Goal: Find specific page/section: Find specific page/section

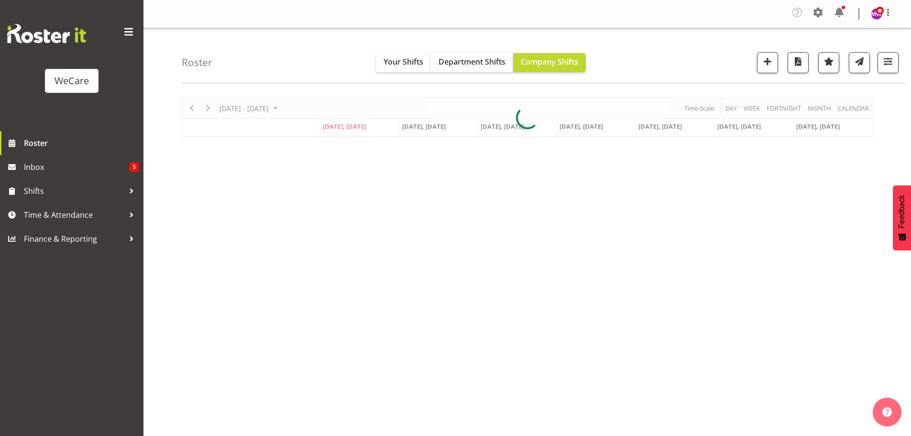
select select "location"
click at [886, 66] on span "button" at bounding box center [888, 61] width 12 height 12
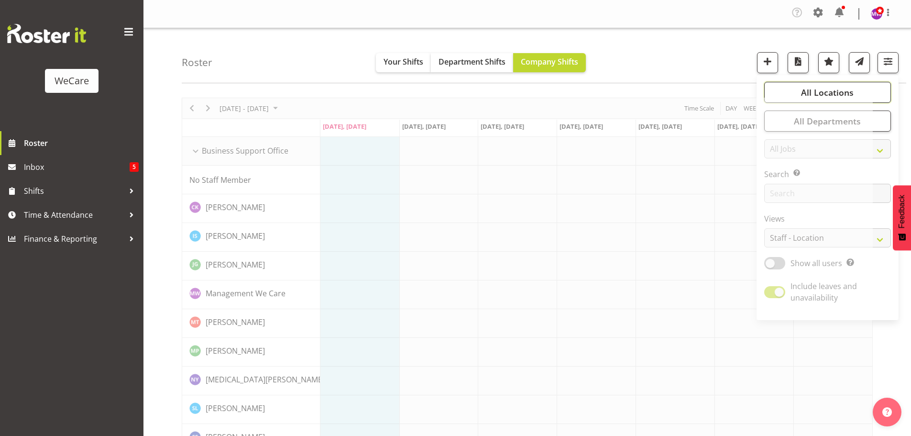
click at [854, 95] on button "All Locations" at bounding box center [827, 92] width 127 height 21
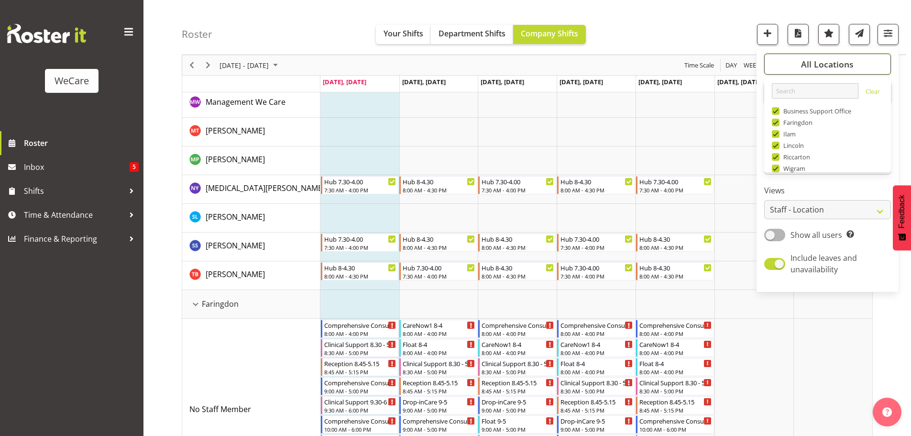
scroll to position [34, 0]
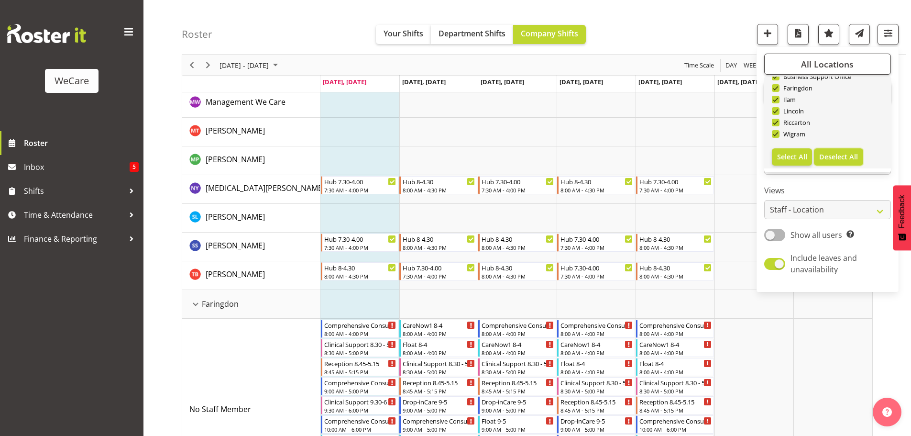
drag, startPoint x: 834, startPoint y: 157, endPoint x: 820, endPoint y: 94, distance: 64.2
click at [834, 156] on span "Deselect All" at bounding box center [838, 156] width 39 height 9
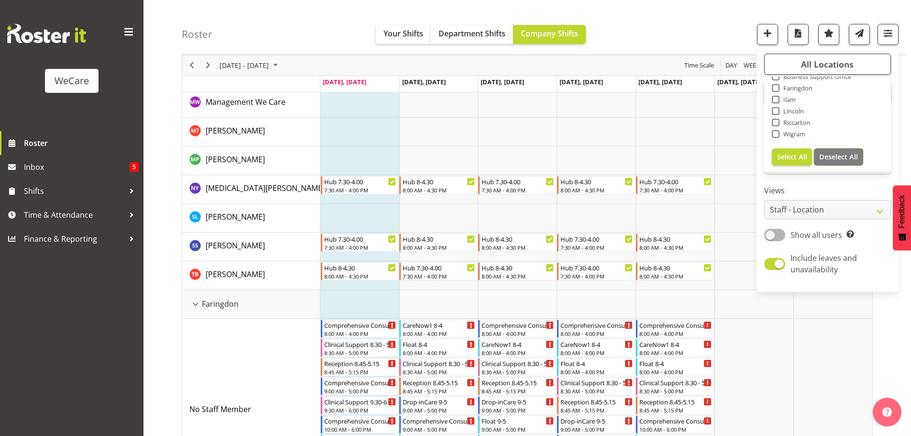
checkbox input "false"
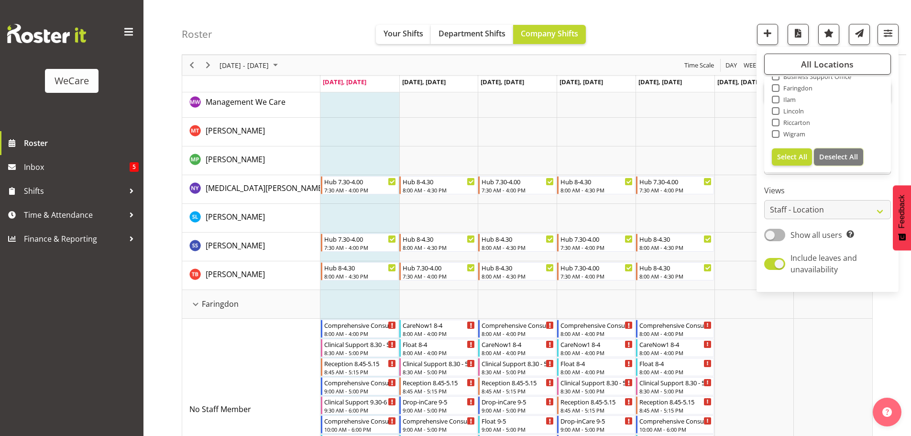
checkbox input "false"
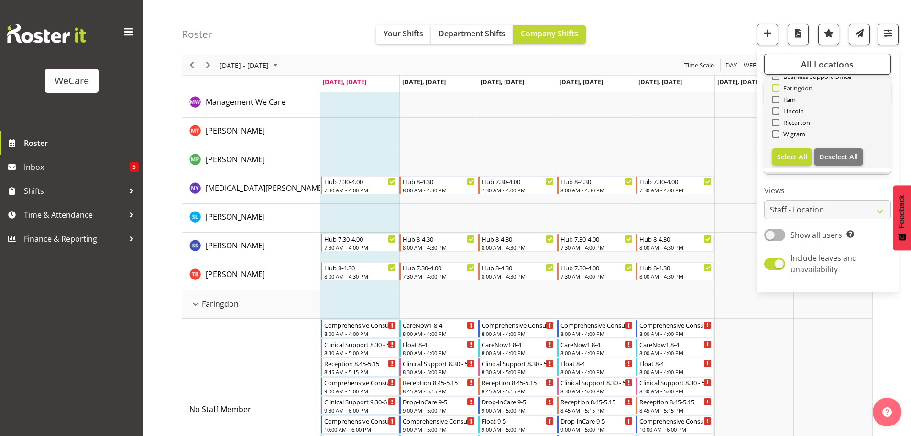
click at [804, 90] on span "Faringdon" at bounding box center [796, 88] width 33 height 8
click at [778, 90] on input "Faringdon" at bounding box center [775, 88] width 6 height 6
checkbox input "true"
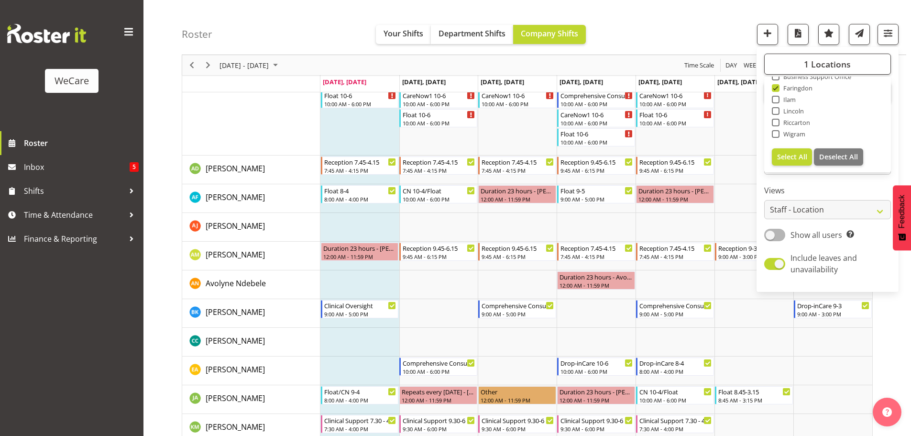
click at [652, 31] on div "Roster Your Shifts Department Shifts Company Shifts 1 Locations Clear Business …" at bounding box center [544, 27] width 725 height 55
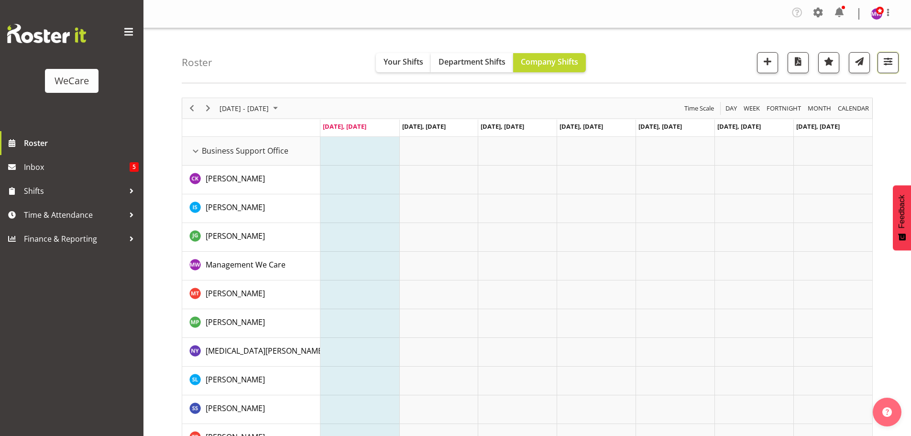
click at [891, 65] on span "button" at bounding box center [888, 61] width 12 height 12
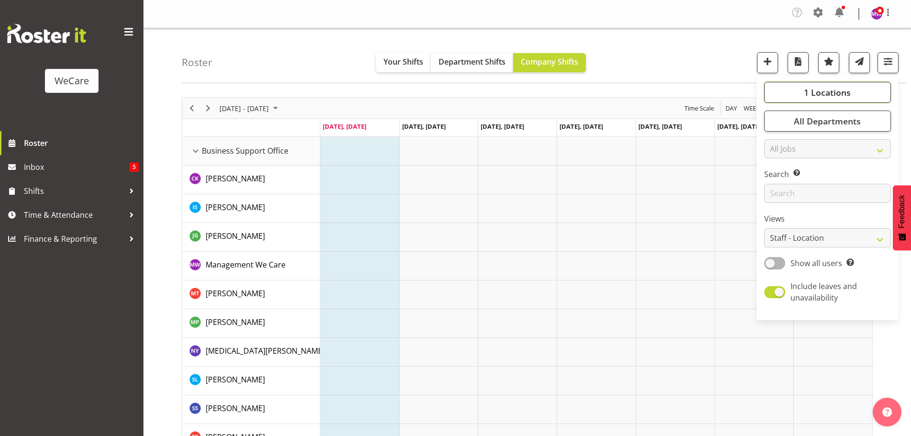
click at [836, 88] on span "1 Locations" at bounding box center [827, 92] width 47 height 11
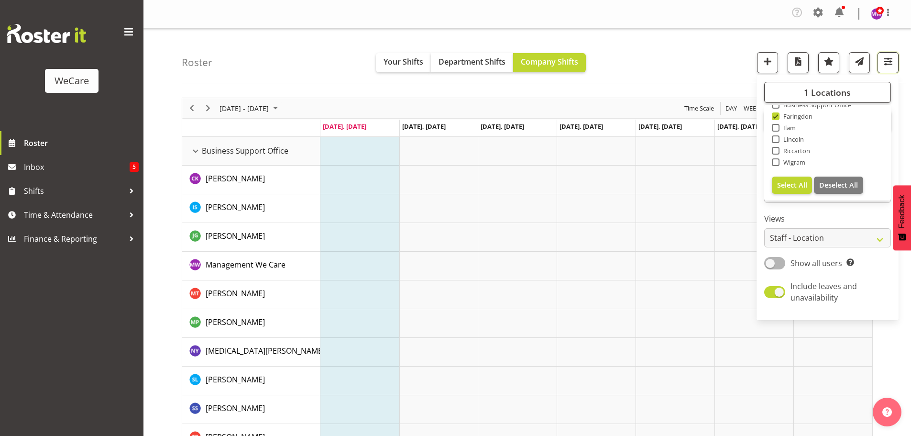
click at [885, 66] on span "button" at bounding box center [888, 61] width 12 height 12
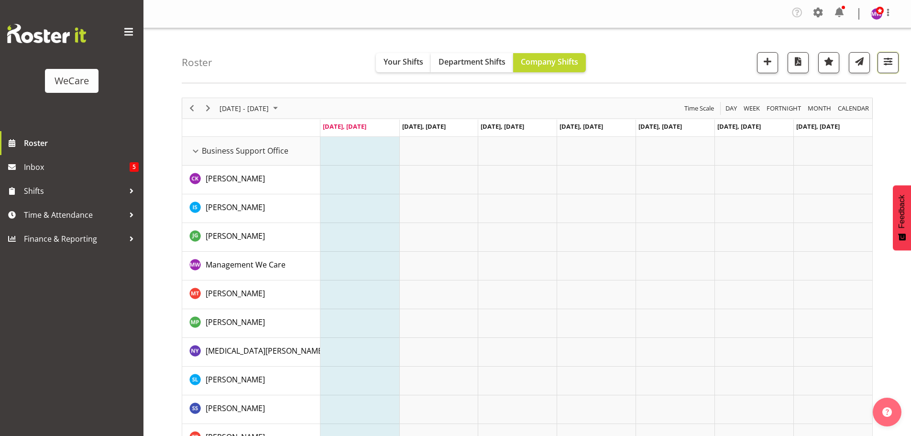
click at [884, 59] on span "button" at bounding box center [888, 61] width 12 height 12
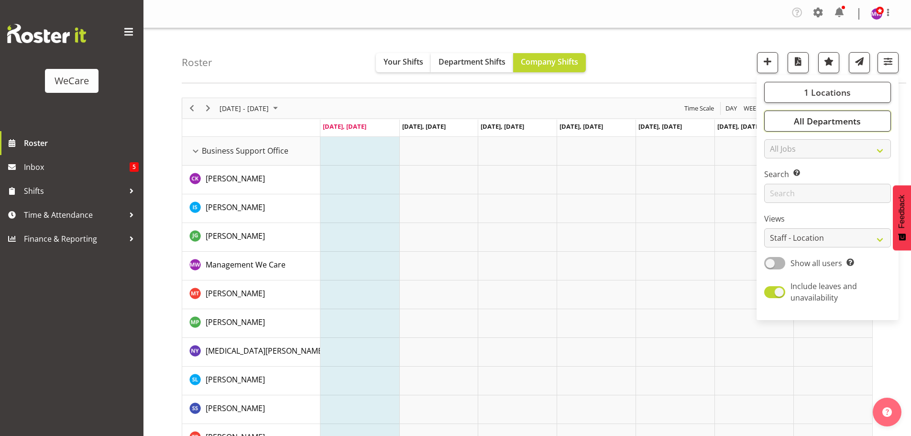
click at [857, 123] on span "All Departments" at bounding box center [827, 120] width 67 height 11
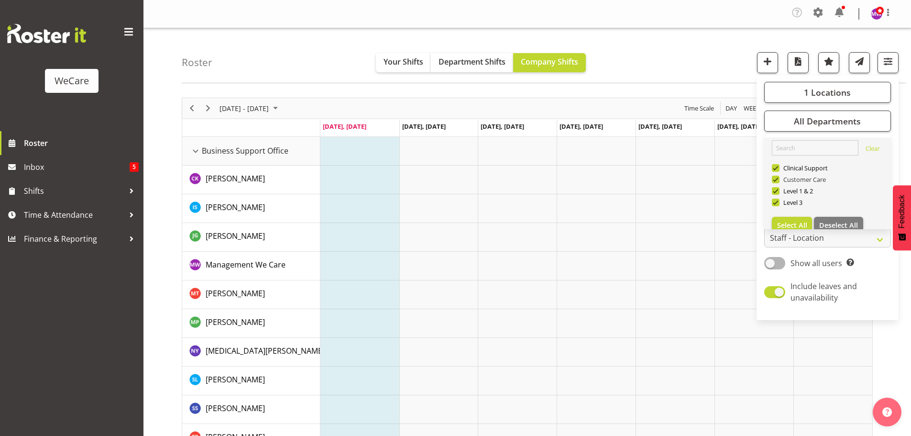
click at [776, 178] on span at bounding box center [776, 180] width 8 height 8
click at [776, 178] on input "Customer Care" at bounding box center [775, 179] width 6 height 6
checkbox input "false"
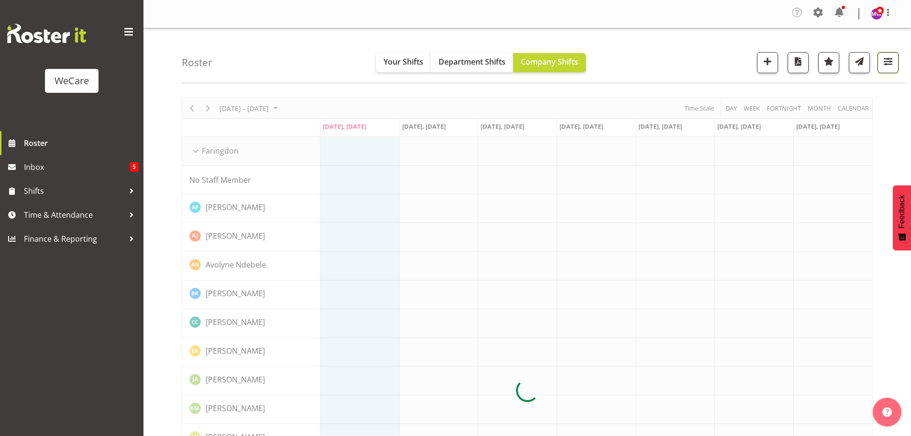
click at [891, 67] on span "button" at bounding box center [888, 61] width 12 height 12
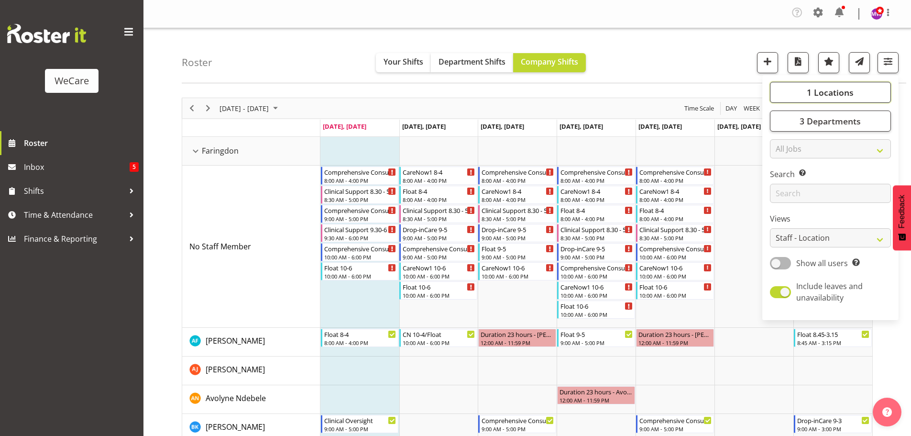
click at [864, 86] on button "1 Locations" at bounding box center [830, 92] width 121 height 21
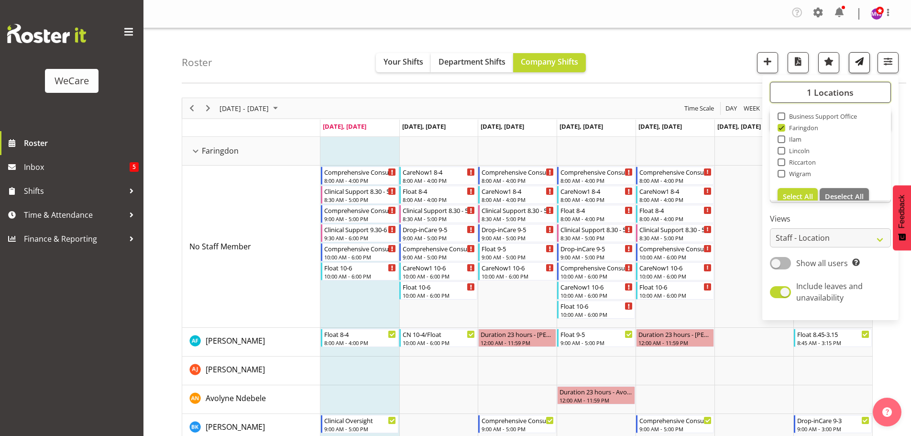
scroll to position [34, 0]
click at [884, 57] on span "button" at bounding box center [888, 61] width 12 height 12
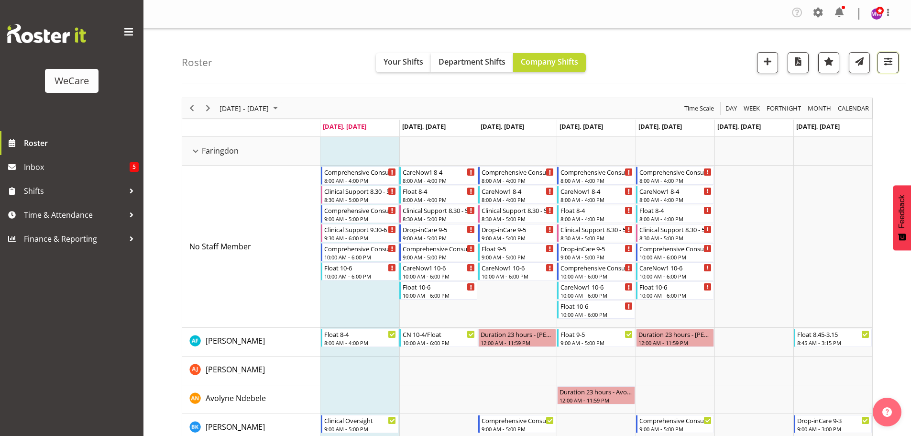
click at [888, 63] on span "button" at bounding box center [888, 61] width 12 height 12
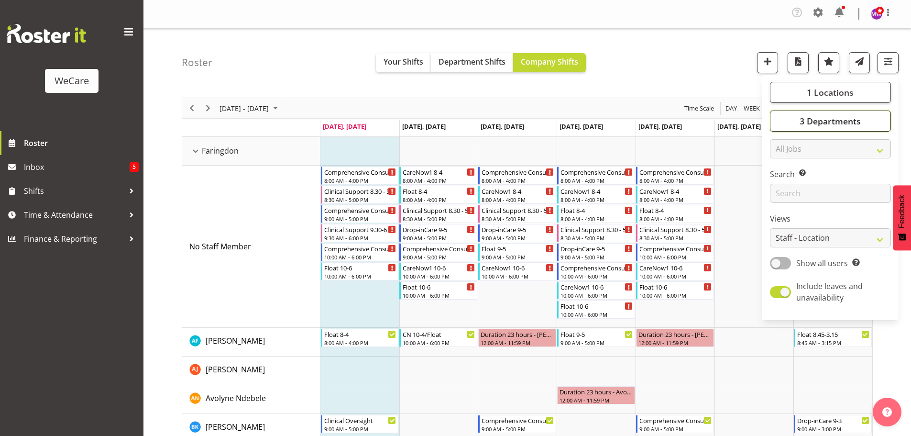
click at [854, 112] on button "3 Departments" at bounding box center [830, 120] width 121 height 21
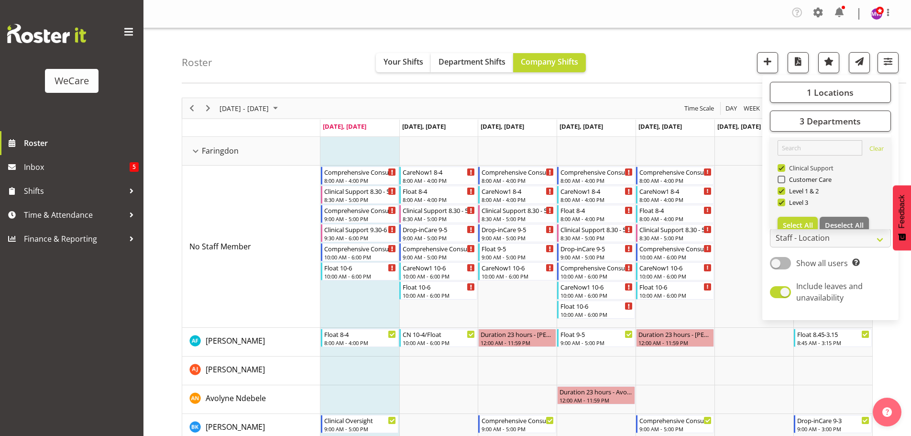
click at [822, 165] on span "Clinical Support" at bounding box center [809, 168] width 49 height 8
click at [784, 165] on input "Clinical Support" at bounding box center [781, 168] width 6 height 6
checkbox input "false"
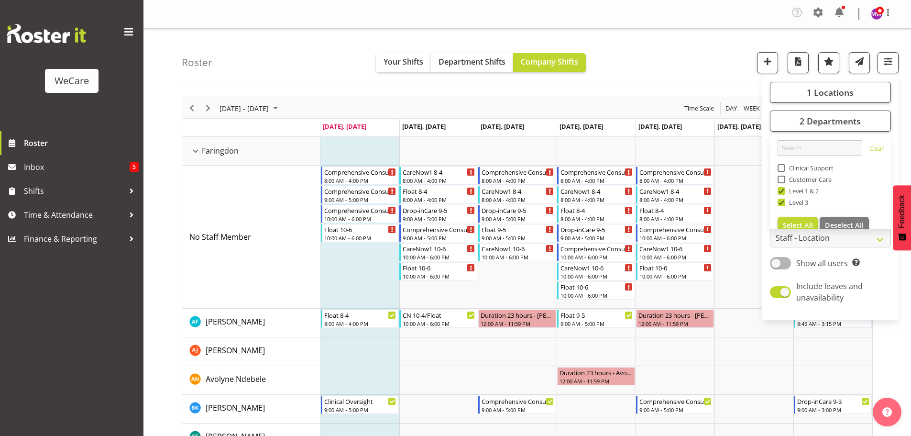
click at [687, 55] on div "Roster Your Shifts Department Shifts Company Shifts 1 Locations Clear Business …" at bounding box center [544, 55] width 725 height 55
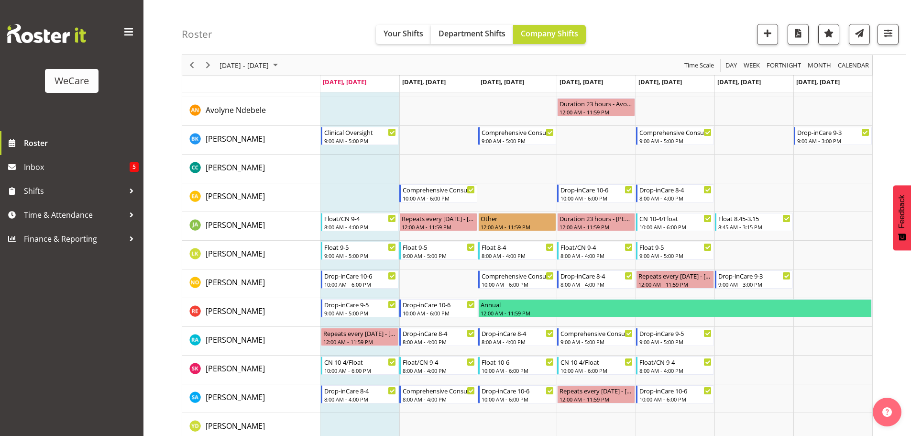
scroll to position [282, 0]
